Goal: Task Accomplishment & Management: Complete application form

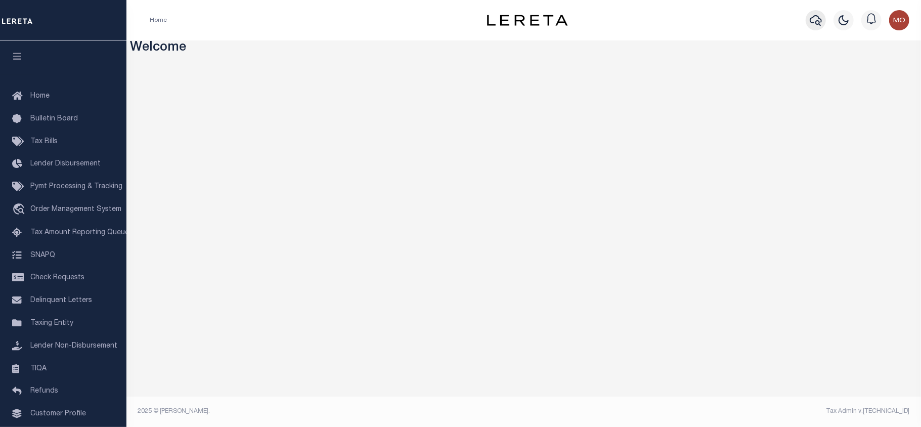
click at [806, 21] on button "button" at bounding box center [815, 20] width 20 height 20
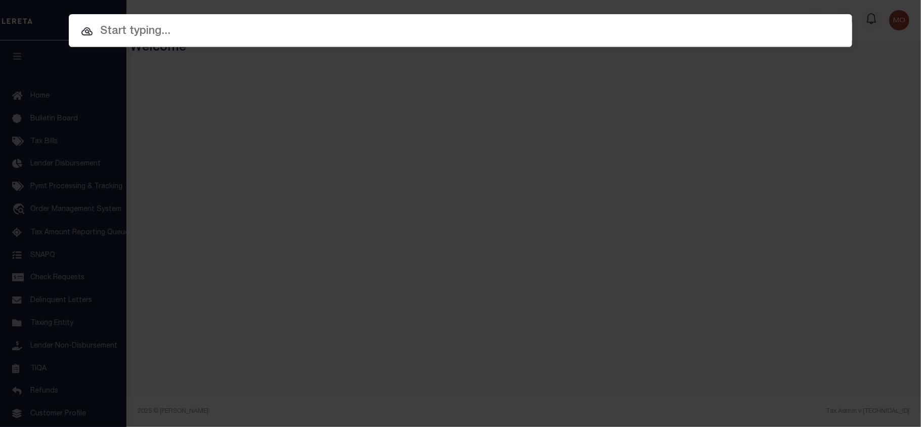
click at [124, 35] on input "text" at bounding box center [460, 32] width 783 height 18
paste input "2190405"
type input "2190405"
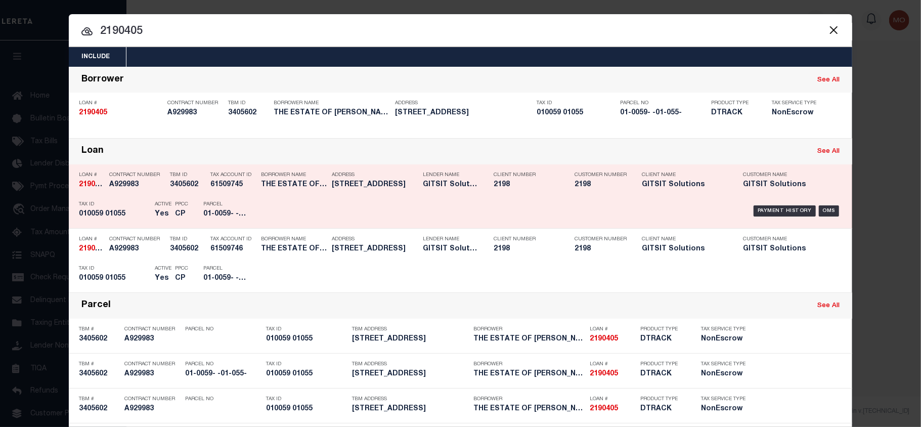
click at [118, 199] on div "Tax ID 010059 01055" at bounding box center [114, 210] width 71 height 29
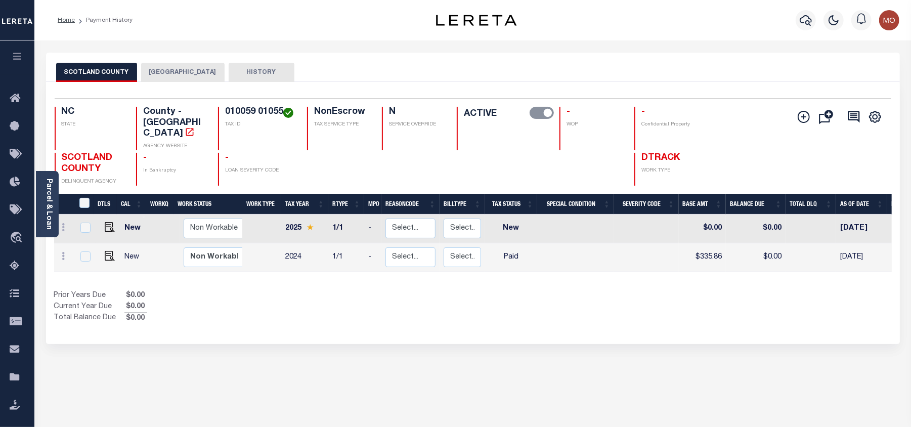
click at [170, 69] on button "[GEOGRAPHIC_DATA]" at bounding box center [182, 72] width 83 height 19
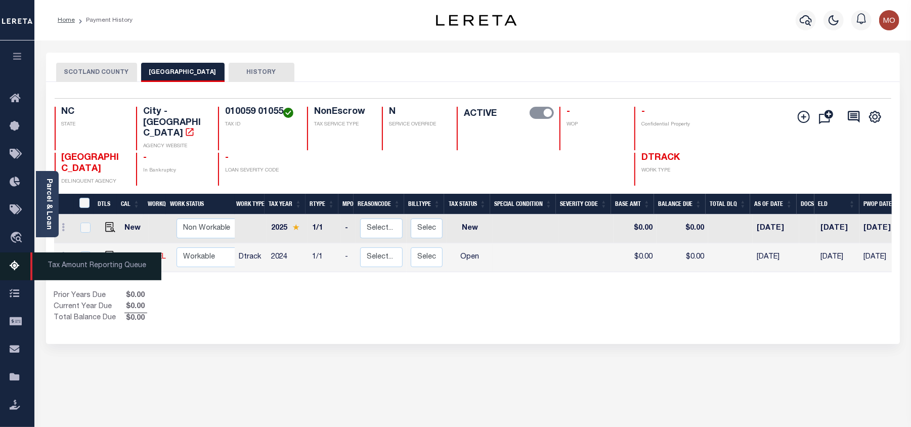
click at [13, 268] on icon at bounding box center [18, 266] width 16 height 13
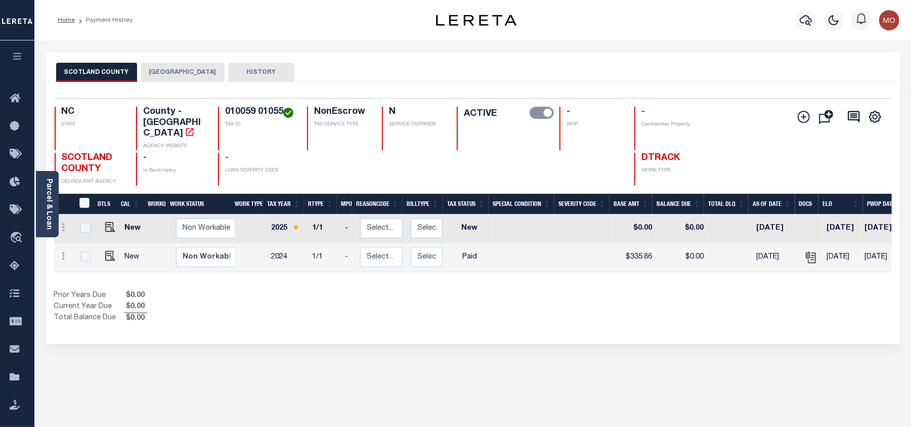
click at [162, 65] on button "[GEOGRAPHIC_DATA]" at bounding box center [182, 72] width 83 height 19
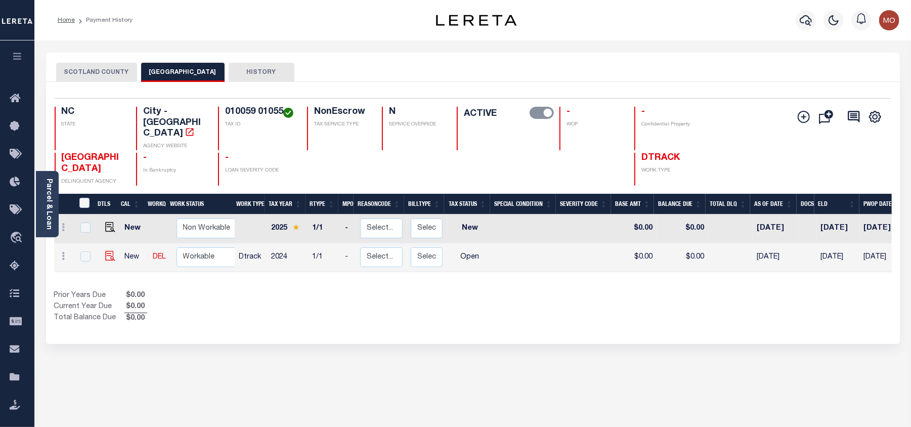
click at [106, 251] on img at bounding box center [110, 256] width 10 height 10
checkbox input "true"
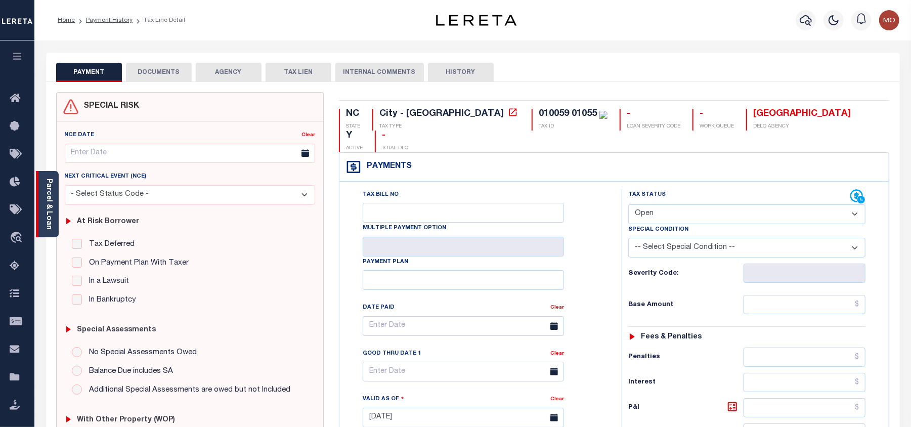
click at [49, 187] on link "Parcel & Loan" at bounding box center [48, 203] width 7 height 51
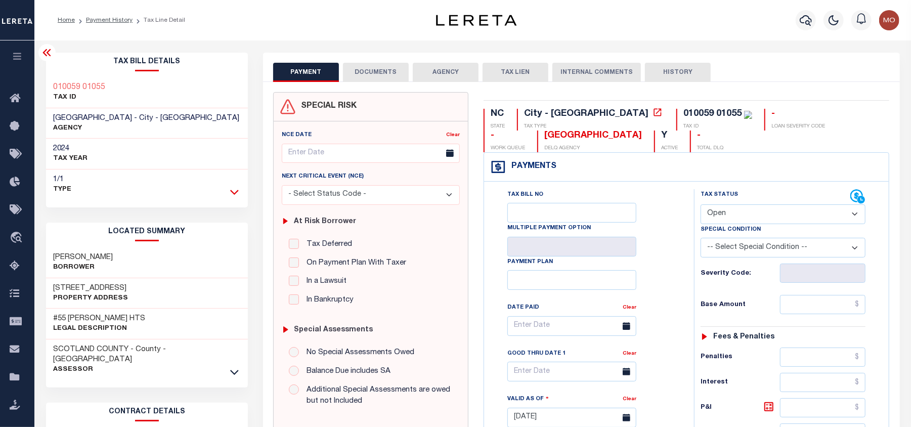
click at [231, 193] on icon at bounding box center [234, 192] width 9 height 11
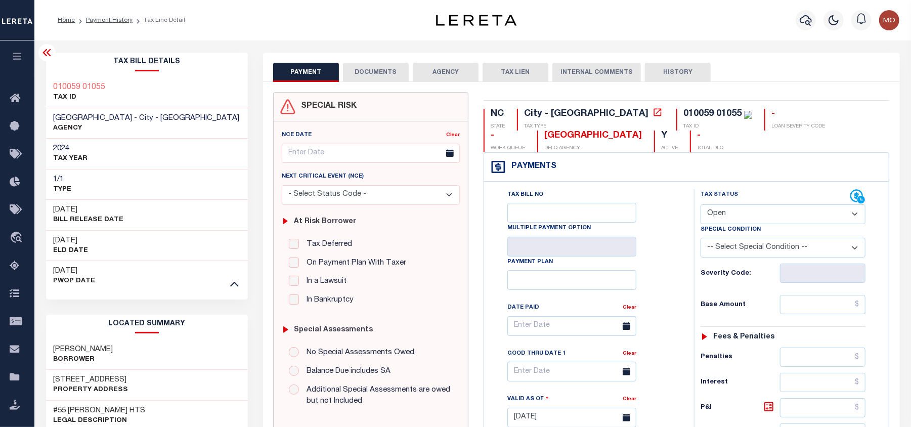
drag, startPoint x: 735, startPoint y: 217, endPoint x: 738, endPoint y: 221, distance: 5.4
click at [735, 217] on select "- Select Status Code - Open Due/Unpaid Paid Incomplete No Tax Due Internal Refu…" at bounding box center [782, 214] width 165 height 20
select select "PYD"
click at [700, 205] on select "- Select Status Code - Open Due/Unpaid Paid Incomplete No Tax Due Internal Refu…" at bounding box center [782, 214] width 165 height 20
type input "[DATE]"
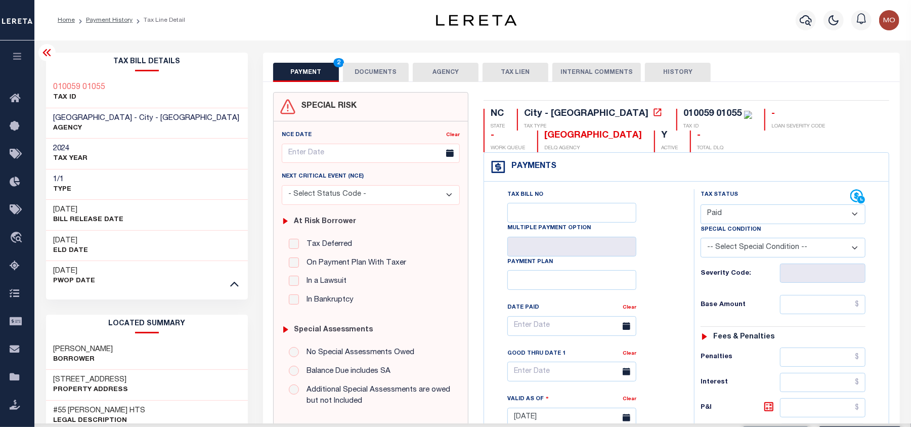
click at [659, 260] on div "Tax Bill No Multiple Payment Option Payment Plan Clear" at bounding box center [586, 331] width 185 height 284
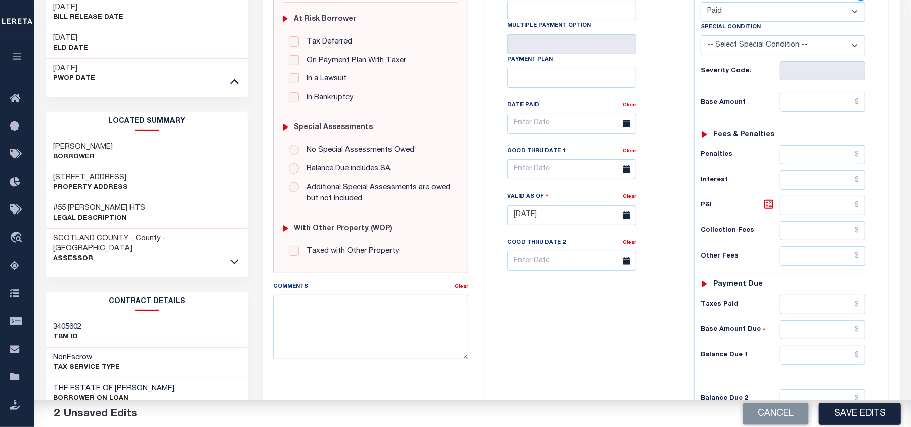
scroll to position [337, 0]
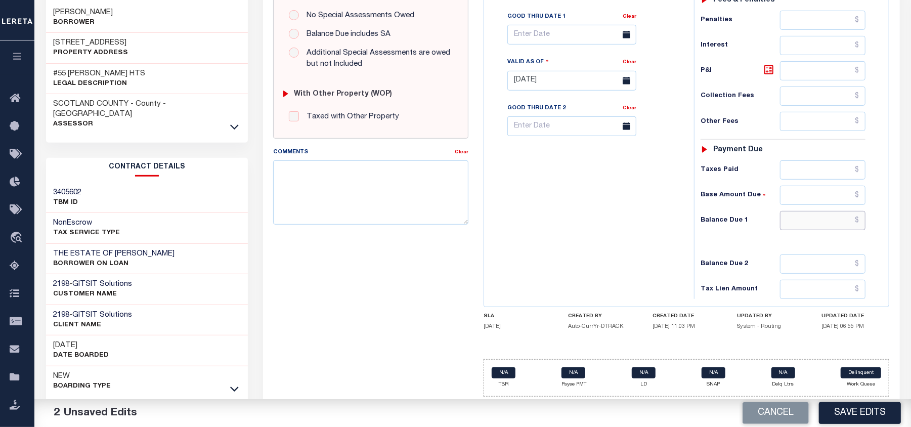
click at [799, 230] on input "text" at bounding box center [823, 220] width 86 height 19
type input "$0.00"
click at [398, 194] on textarea "Comments" at bounding box center [370, 192] width 195 height 64
type textarea "Information taken verbally"
click at [841, 413] on button "Save Edits" at bounding box center [860, 413] width 82 height 22
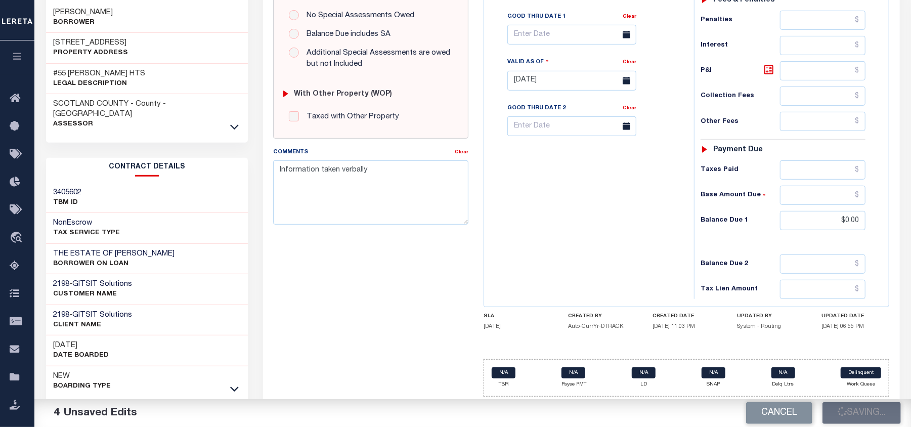
scroll to position [67, 0]
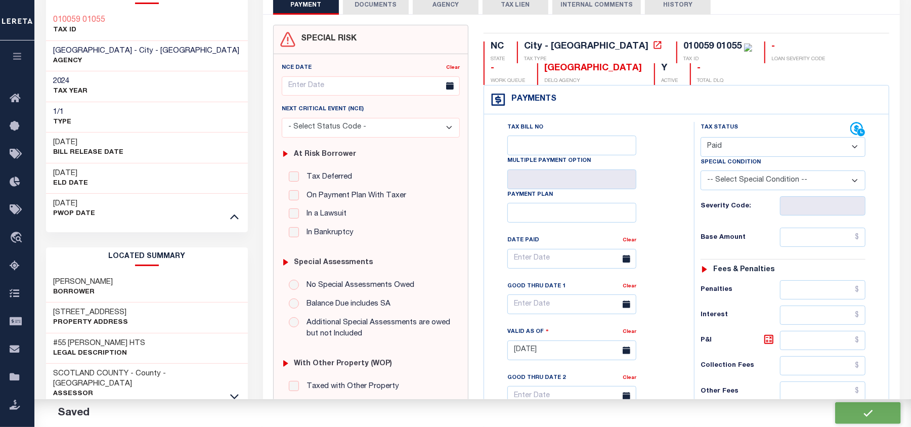
checkbox input "false"
type input "$0"
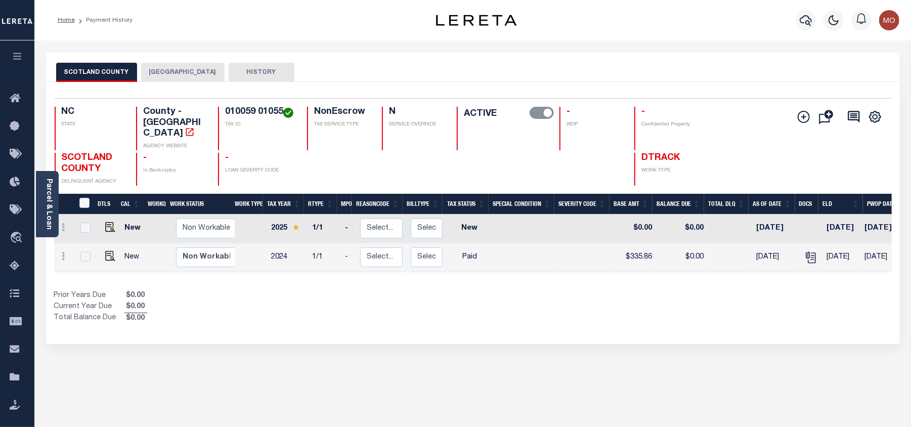
click at [159, 71] on button "[GEOGRAPHIC_DATA]" at bounding box center [182, 72] width 83 height 19
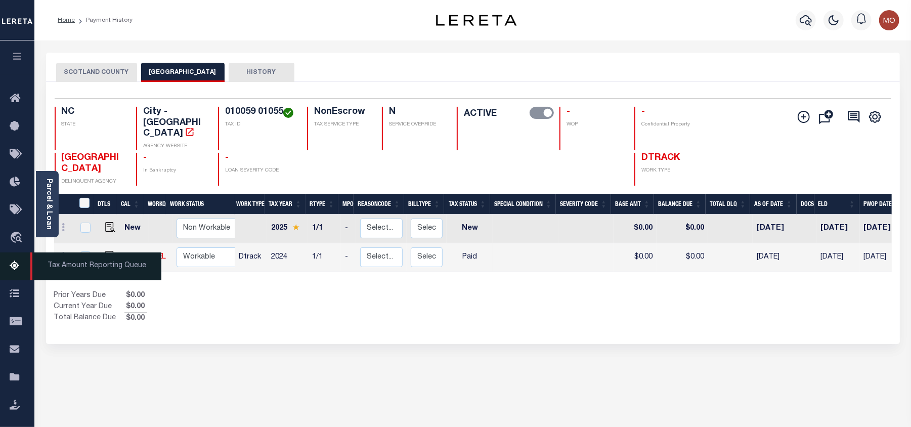
click at [17, 271] on icon at bounding box center [18, 266] width 16 height 13
